Goal: Register for event/course

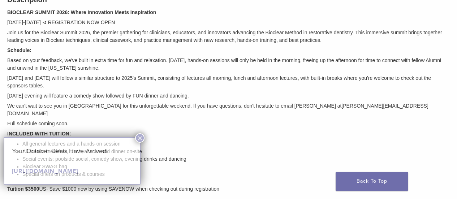
scroll to position [267, 0]
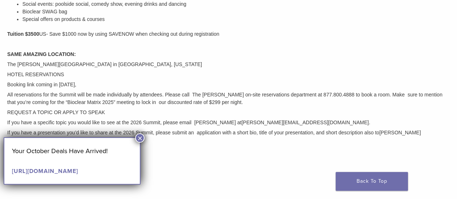
click at [143, 138] on button "×" at bounding box center [139, 137] width 9 height 9
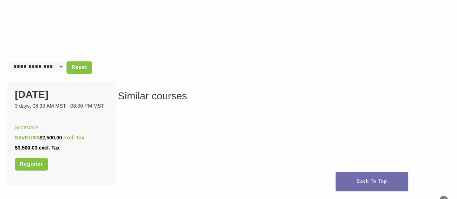
scroll to position [464, 0]
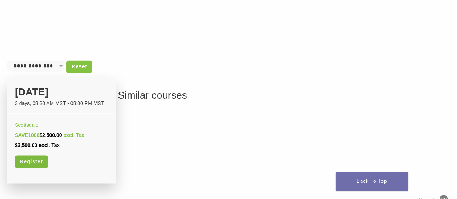
click at [24, 155] on link "Register" at bounding box center [31, 161] width 33 height 13
click at [34, 155] on link "Register" at bounding box center [31, 161] width 33 height 13
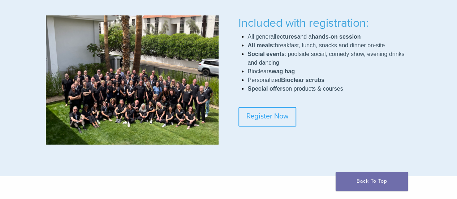
scroll to position [675, 0]
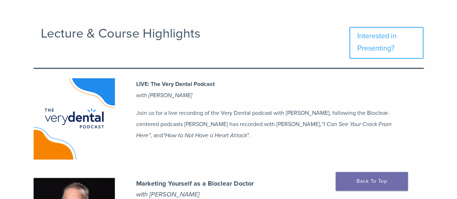
click at [276, 146] on div "LIVE: The Very Dental Podcast with Dr. Alan Mead Join us for a live recording o…" at bounding box center [229, 119] width 390 height 100
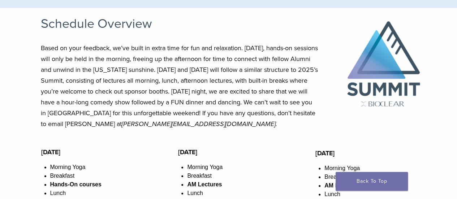
scroll to position [393, 0]
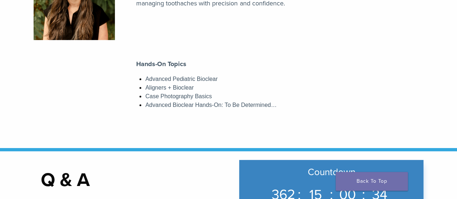
scroll to position [1270, 0]
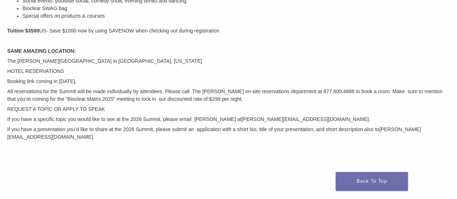
scroll to position [273, 0]
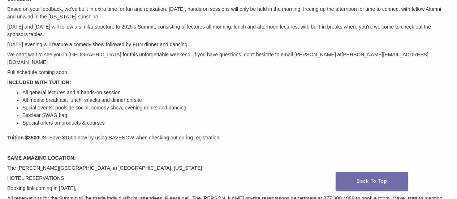
scroll to position [286, 0]
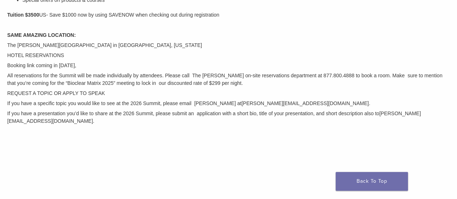
click at [86, 148] on p at bounding box center [228, 152] width 443 height 8
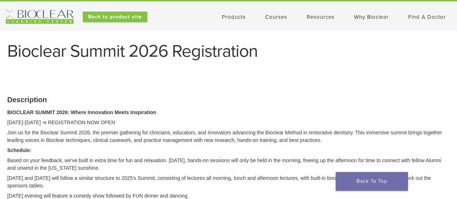
scroll to position [0, 0]
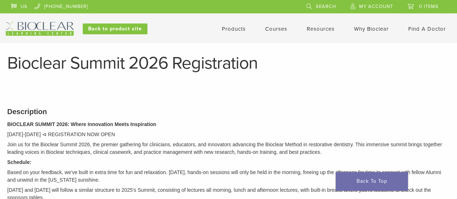
drag, startPoint x: 274, startPoint y: 25, endPoint x: 278, endPoint y: 28, distance: 4.4
click at [278, 28] on li "Courses" at bounding box center [276, 29] width 22 height 9
click at [278, 28] on link "Courses" at bounding box center [276, 29] width 22 height 7
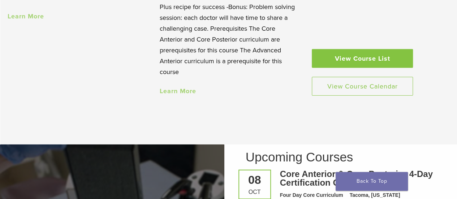
scroll to position [829, 0]
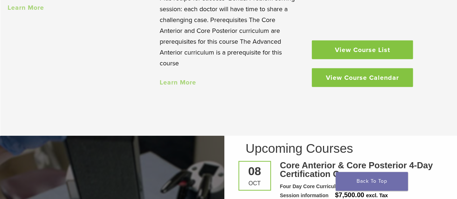
click at [368, 68] on link "View Course Calendar" at bounding box center [362, 77] width 101 height 19
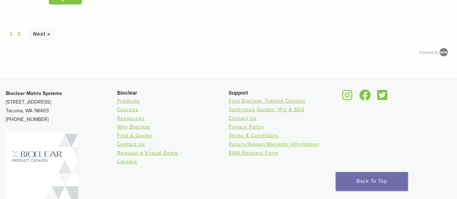
scroll to position [2174, 0]
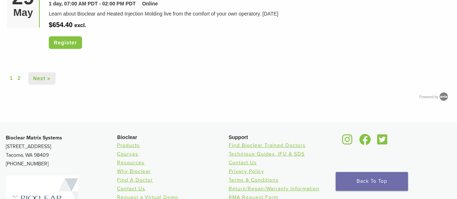
click at [44, 77] on link "Next »" at bounding box center [41, 78] width 27 height 13
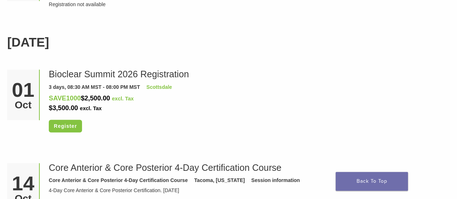
scroll to position [1048, 0]
click at [67, 123] on link "Register" at bounding box center [65, 126] width 33 height 13
